Goal: Information Seeking & Learning: Learn about a topic

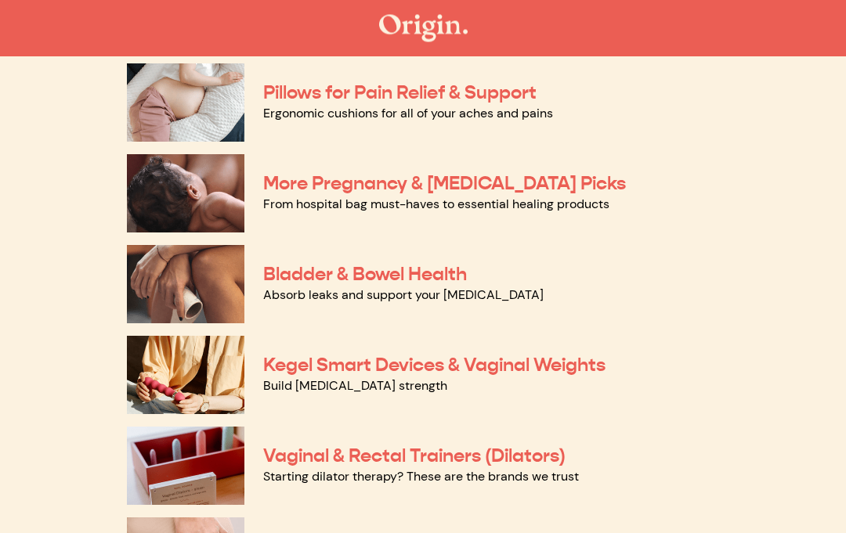
scroll to position [359, 0]
click at [303, 464] on link "Vaginal & Rectal Trainers (Dilators)" at bounding box center [414, 455] width 302 height 23
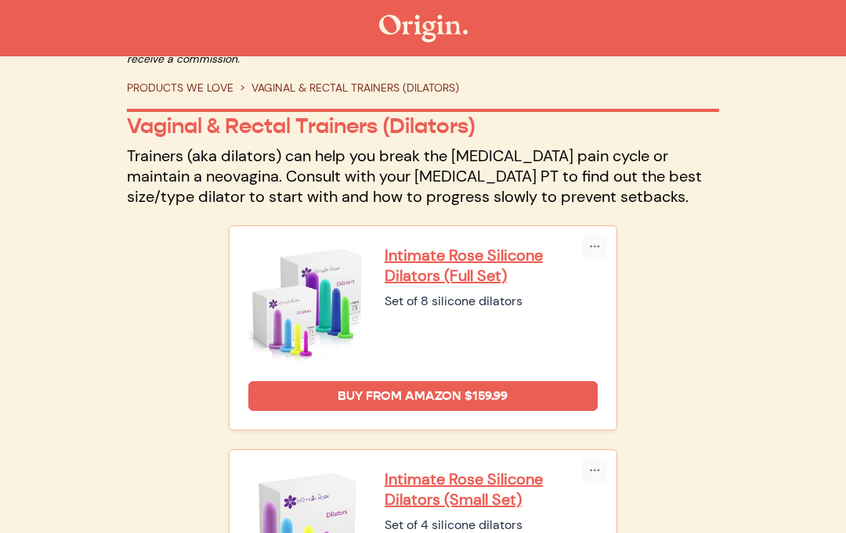
scroll to position [56, 0]
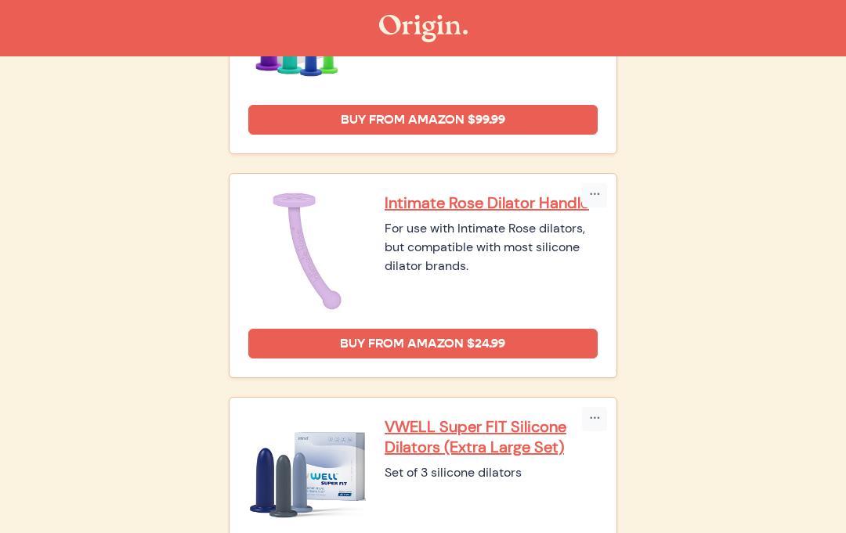
scroll to position [1001, 0]
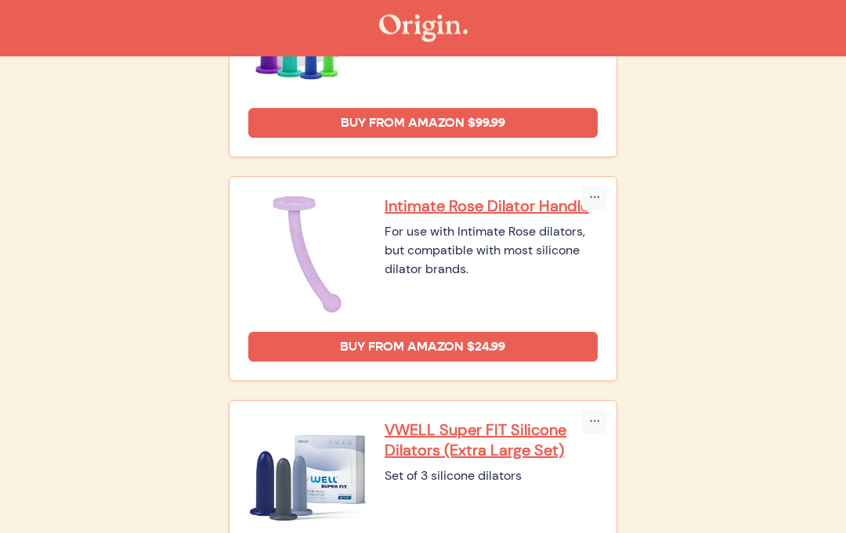
click at [305, 252] on img at bounding box center [306, 255] width 117 height 117
click at [418, 217] on p "Intimate Rose Dilator Handle" at bounding box center [490, 207] width 213 height 20
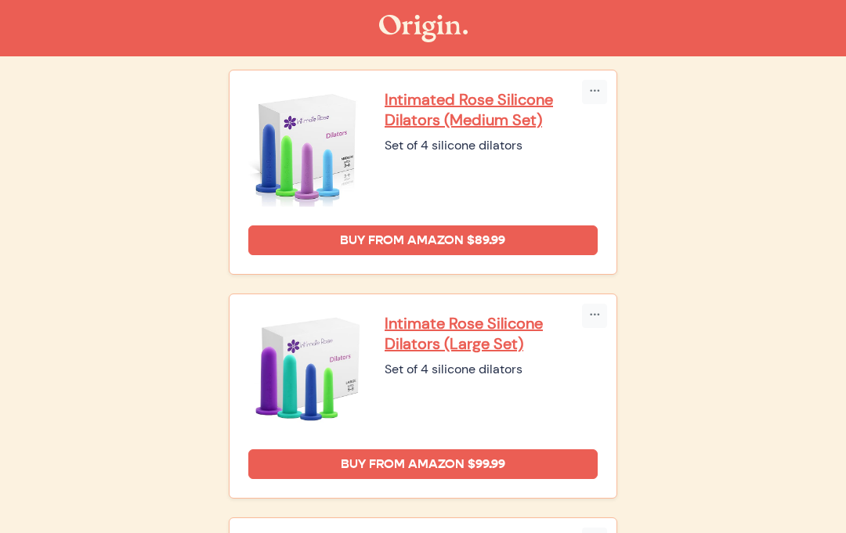
scroll to position [660, 0]
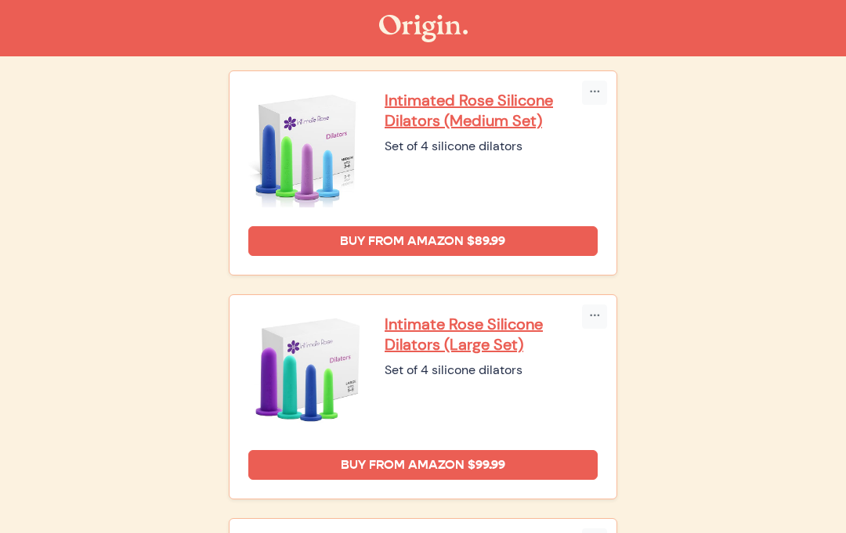
click at [429, 337] on p "Intimate Rose Silicone Dilators (Large Set)" at bounding box center [490, 334] width 213 height 41
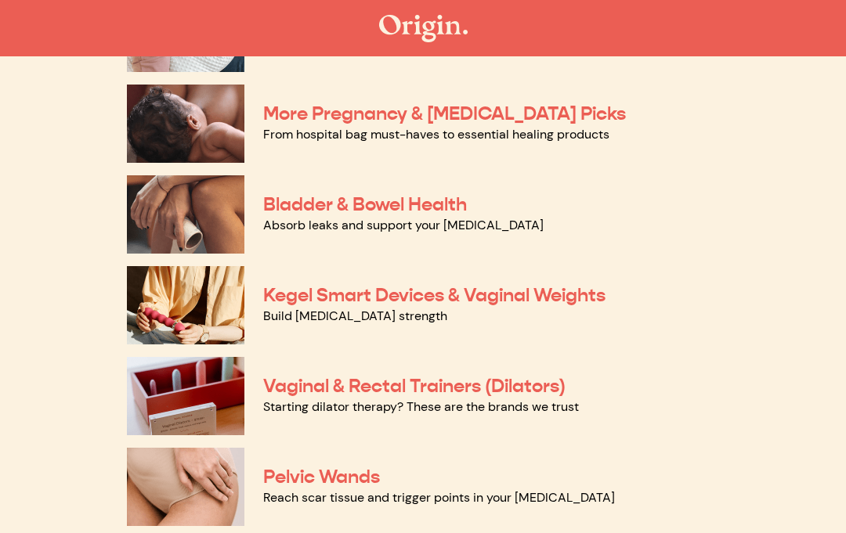
scroll to position [428, 0]
